Goal: Book appointment/travel/reservation

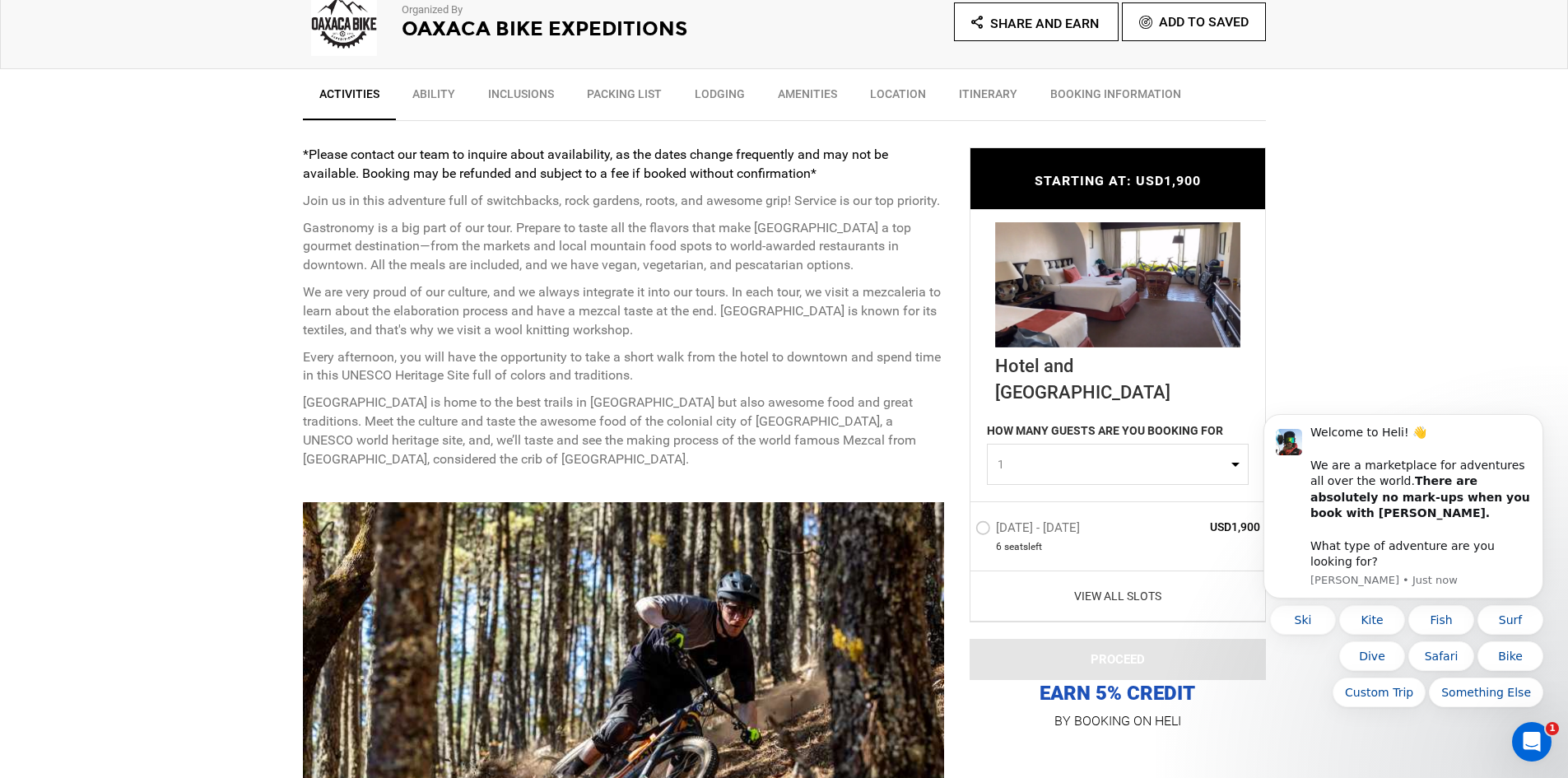
click at [1102, 584] on div "View All Slots" at bounding box center [1117, 596] width 294 height 51
click at [1109, 596] on link "View All Slots" at bounding box center [1118, 596] width 285 height 16
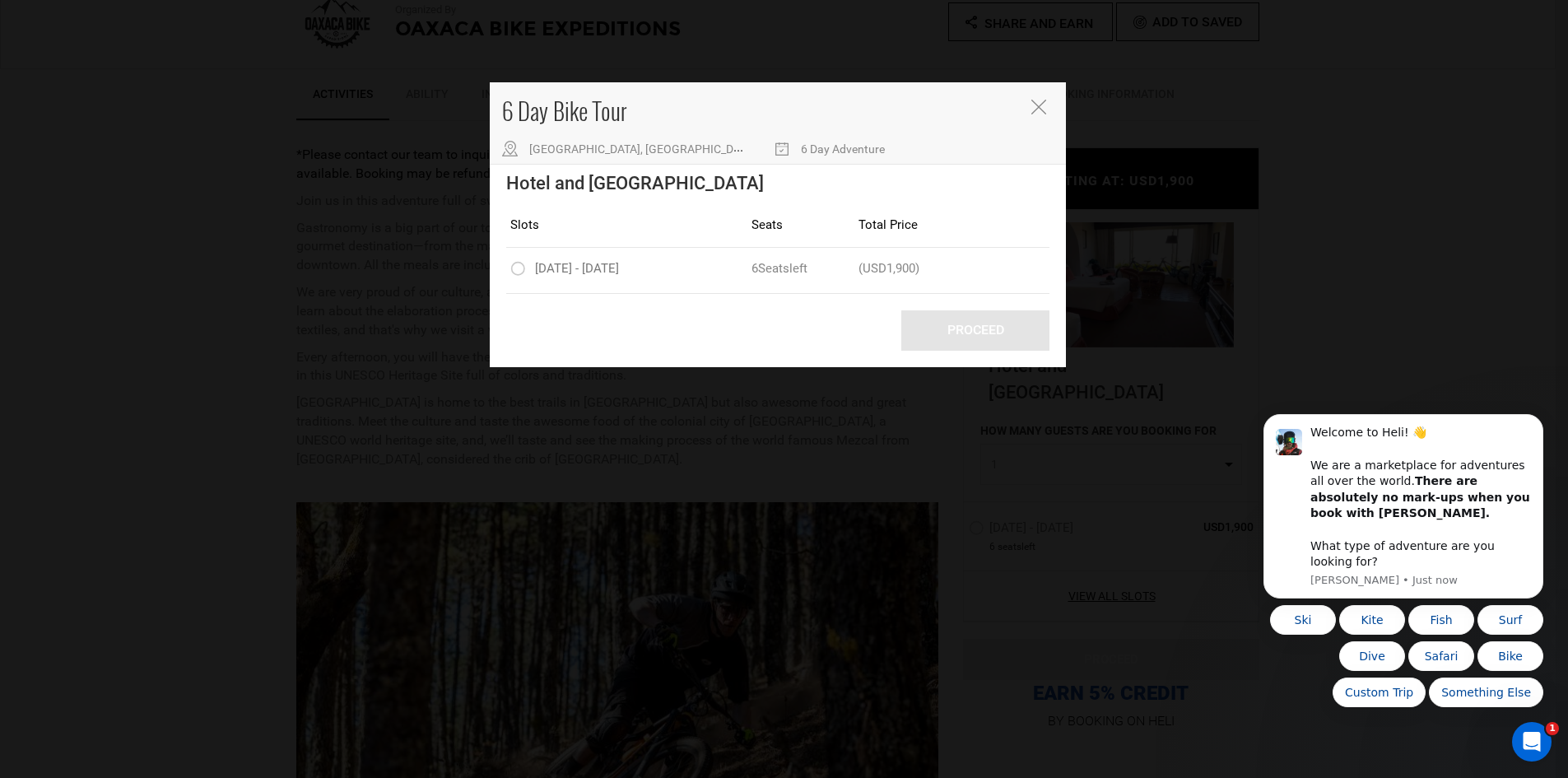
click at [1365, 217] on div "6 Day Bike Tour [GEOGRAPHIC_DATA], [GEOGRAPHIC_DATA] 6 Day Adventure Hotel and …" at bounding box center [784, 389] width 1568 height 778
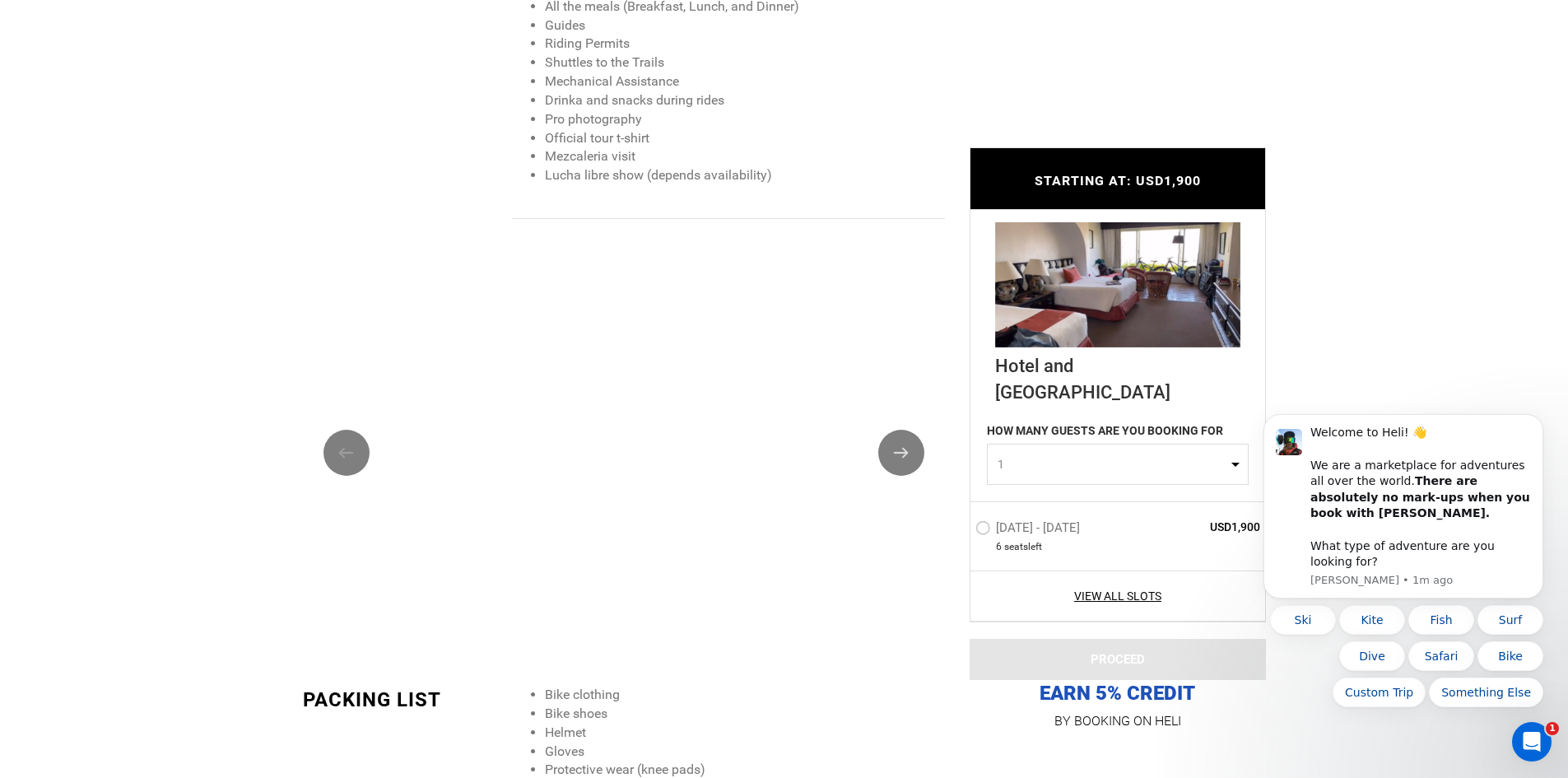
scroll to position [1811, 0]
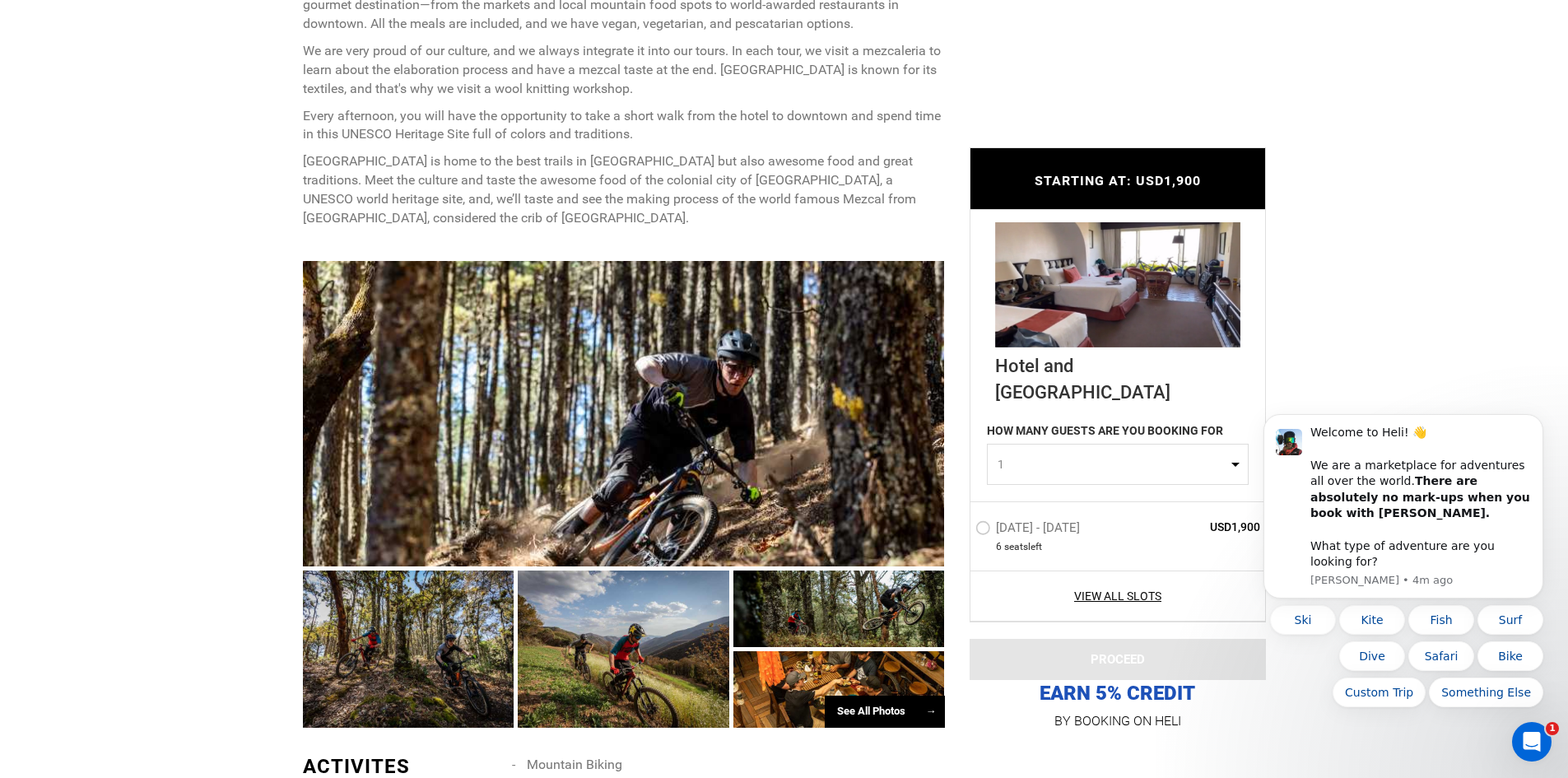
scroll to position [823, 0]
